Goal: Information Seeking & Learning: Learn about a topic

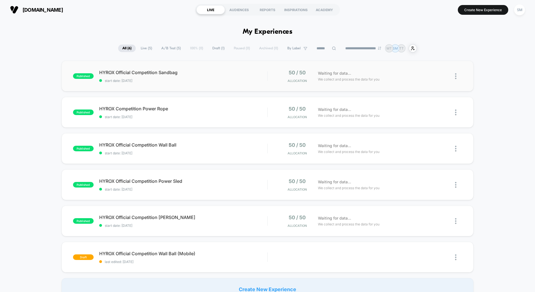
click at [224, 84] on div "published HYROX Official Competition Sandbag start date: [DATE] 50 / 50 Allocat…" at bounding box center [268, 76] width 412 height 31
click at [225, 121] on div "published HYROX Competition Power Rope start date: [DATE] 50 / 50 Allocation Wa…" at bounding box center [268, 112] width 412 height 31
click at [203, 143] on span "HYROX Official Competition Wall Ball Click to edit experience details" at bounding box center [183, 145] width 168 height 6
click at [237, 181] on span "HYROX Official Competition Power Sled Click to edit experience details" at bounding box center [183, 181] width 168 height 6
click at [229, 216] on span "HYROX Official Competition [PERSON_NAME] Click to edit experience details" at bounding box center [183, 217] width 168 height 6
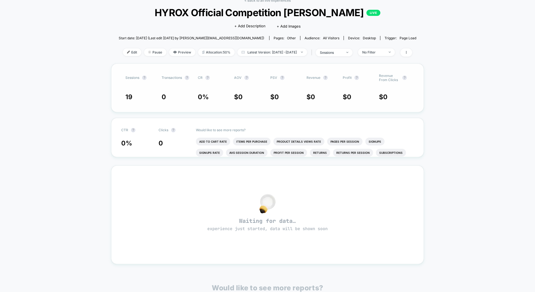
scroll to position [37, 0]
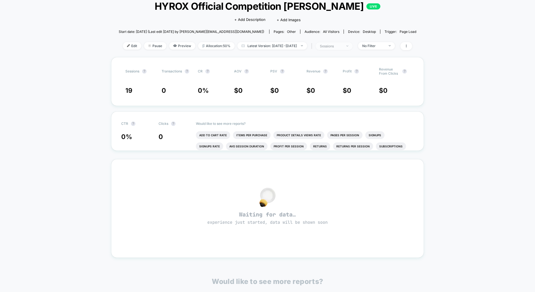
click at [342, 45] on div "sessions" at bounding box center [331, 46] width 22 height 4
click at [326, 81] on div "Sessions ? Sessions with impressions ? Users ? Save" at bounding box center [340, 90] width 83 height 68
click at [327, 79] on span "Sessions with impressions" at bounding box center [340, 78] width 47 height 5
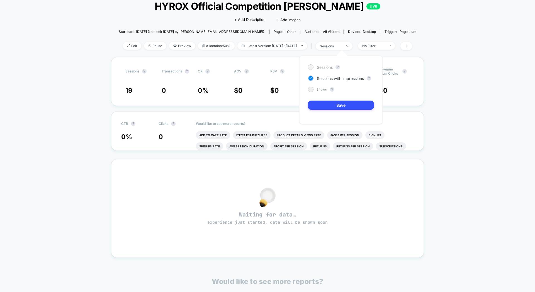
click at [321, 67] on span "Sessions" at bounding box center [325, 67] width 16 height 5
click at [321, 77] on span "Sessions with impressions" at bounding box center [340, 78] width 47 height 5
click at [323, 70] on div "Sessions ? Sessions with impressions ? Users ? Save" at bounding box center [340, 90] width 83 height 68
click at [317, 71] on div "Sessions ? Sessions with impressions ? Users ? Save" at bounding box center [340, 90] width 83 height 68
click at [313, 69] on div "Sessions" at bounding box center [320, 67] width 25 height 6
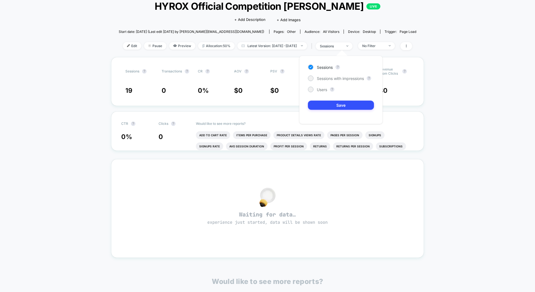
click at [54, 57] on div "< Back to all live experiences HYROX Official Competition Octo Kettlebell LIVE …" at bounding box center [267, 177] width 535 height 390
